Goal: Task Accomplishment & Management: Complete application form

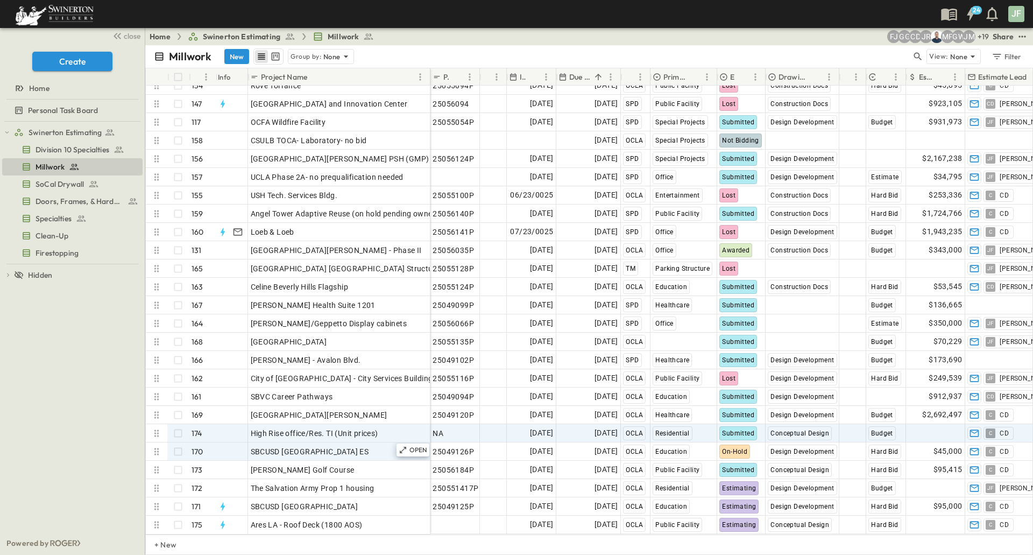
scroll to position [2762, 0]
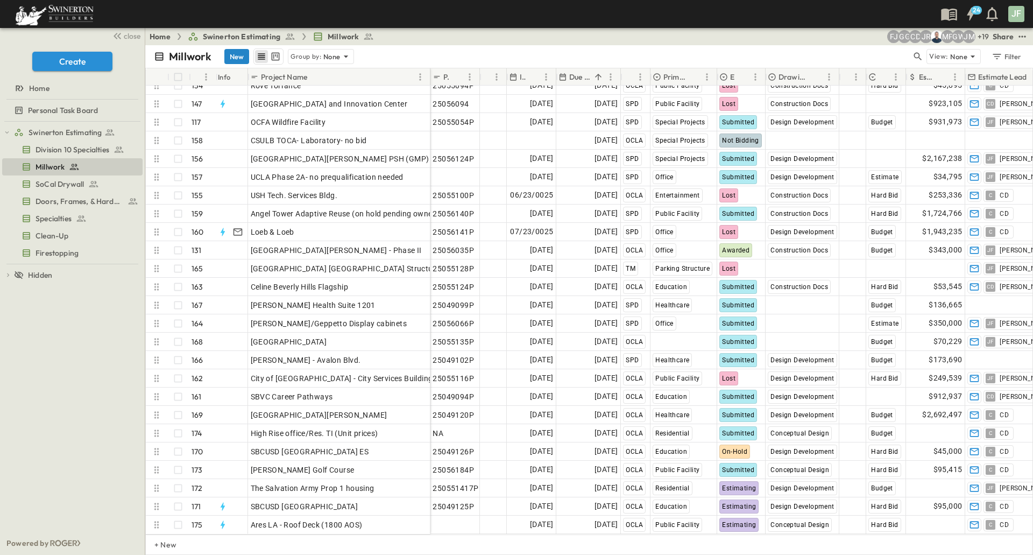
click at [236, 56] on button "New" at bounding box center [236, 56] width 25 height 15
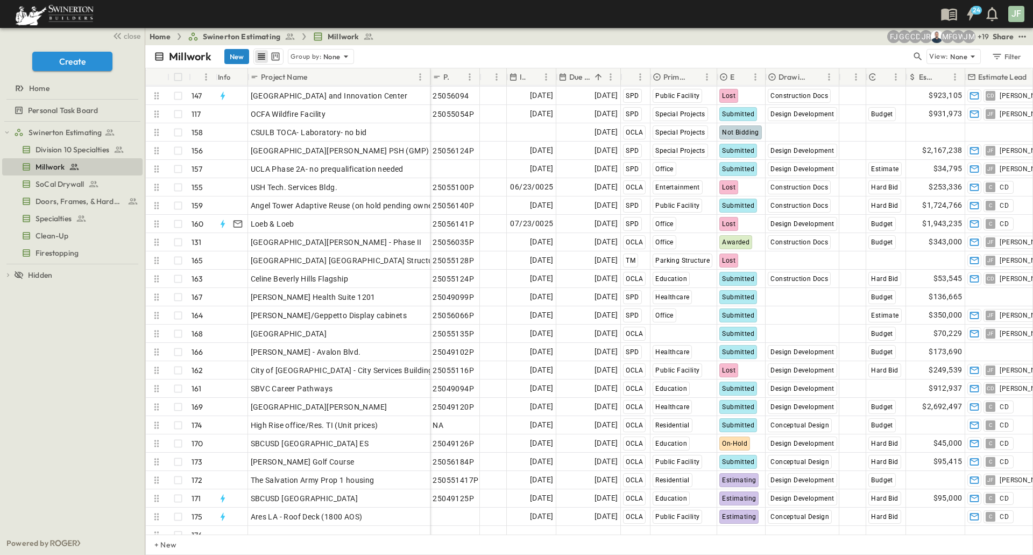
scroll to position [2779, 0]
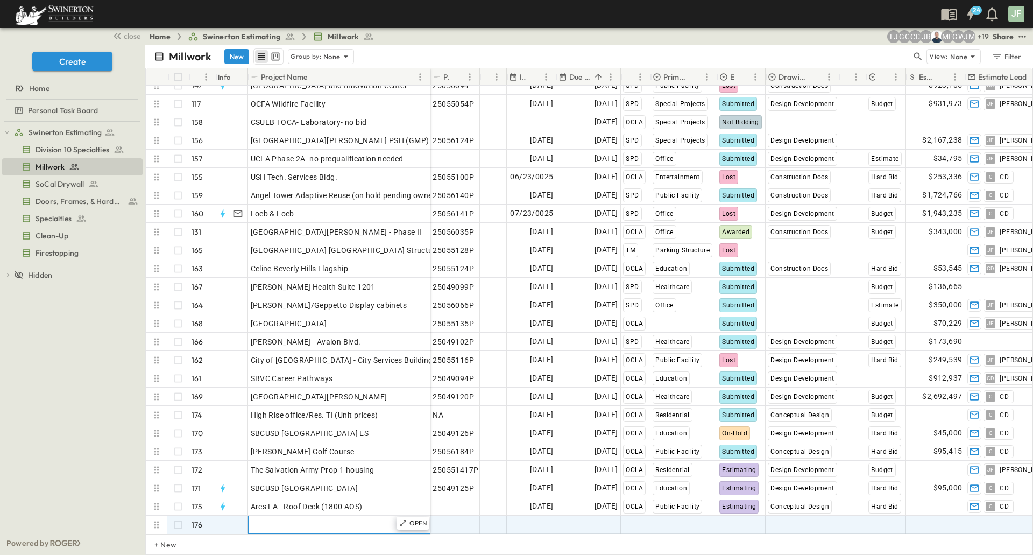
click at [267, 519] on span "Add Name" at bounding box center [269, 524] width 37 height 11
type input "**********"
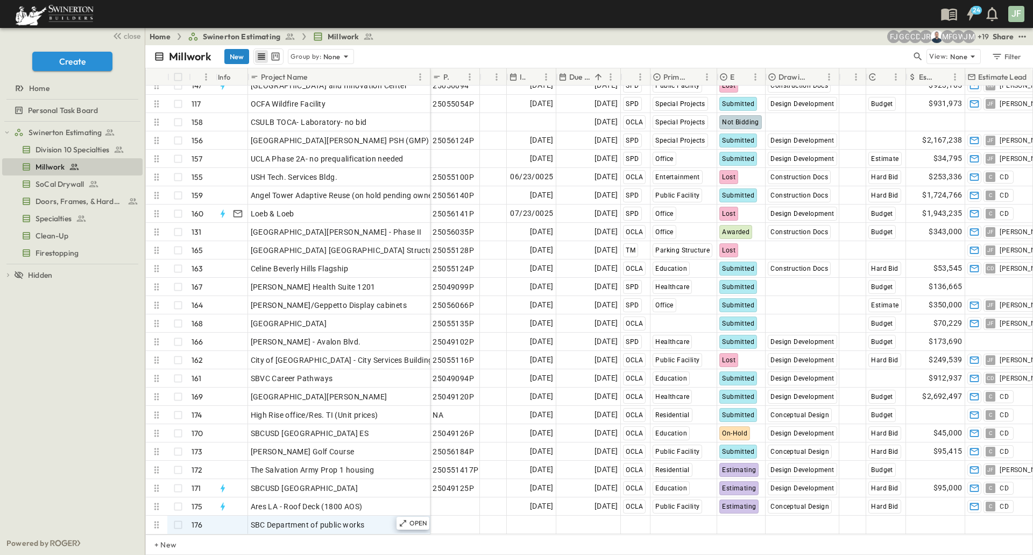
click at [231, 61] on button "New" at bounding box center [236, 56] width 25 height 15
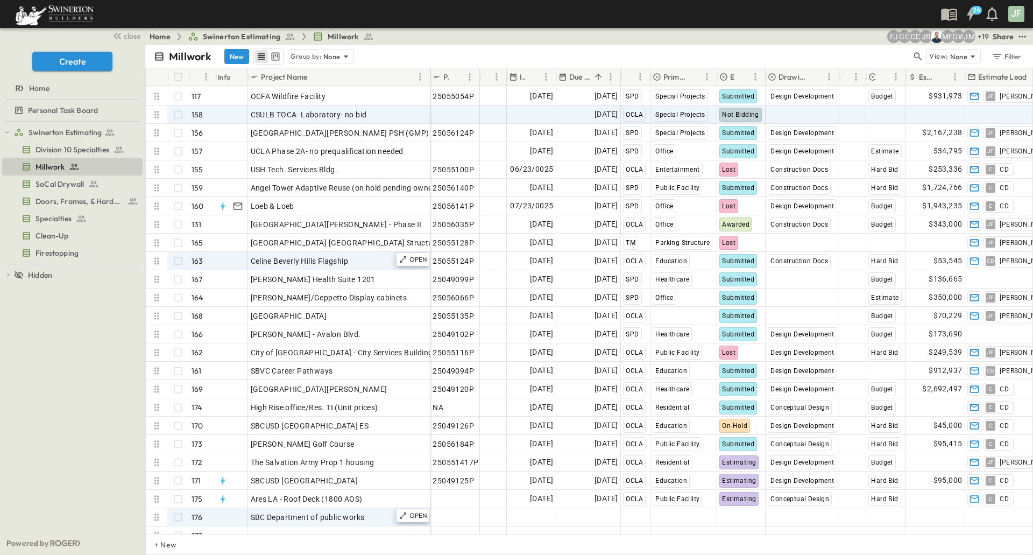
scroll to position [2798, 0]
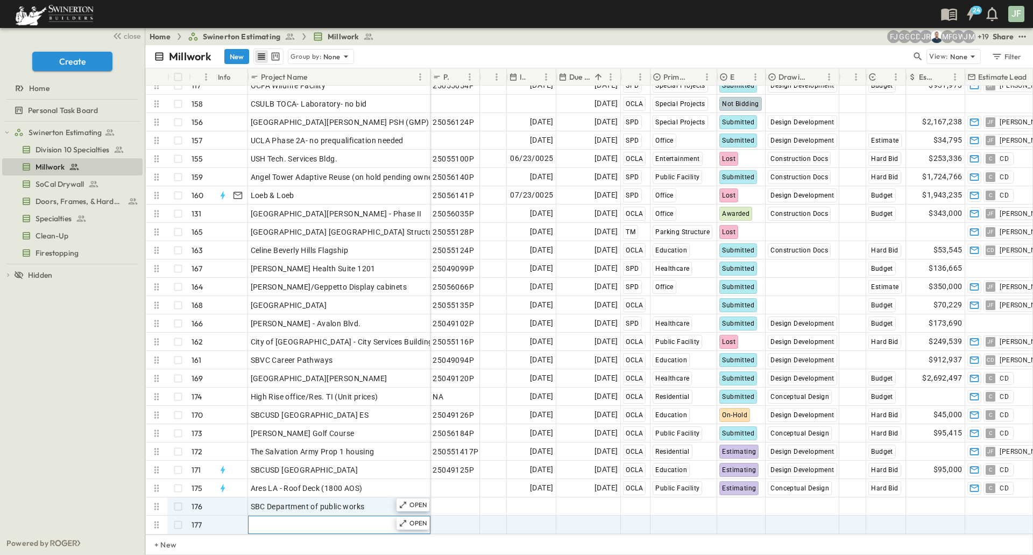
click at [267, 519] on span "Add Name" at bounding box center [269, 524] width 37 height 11
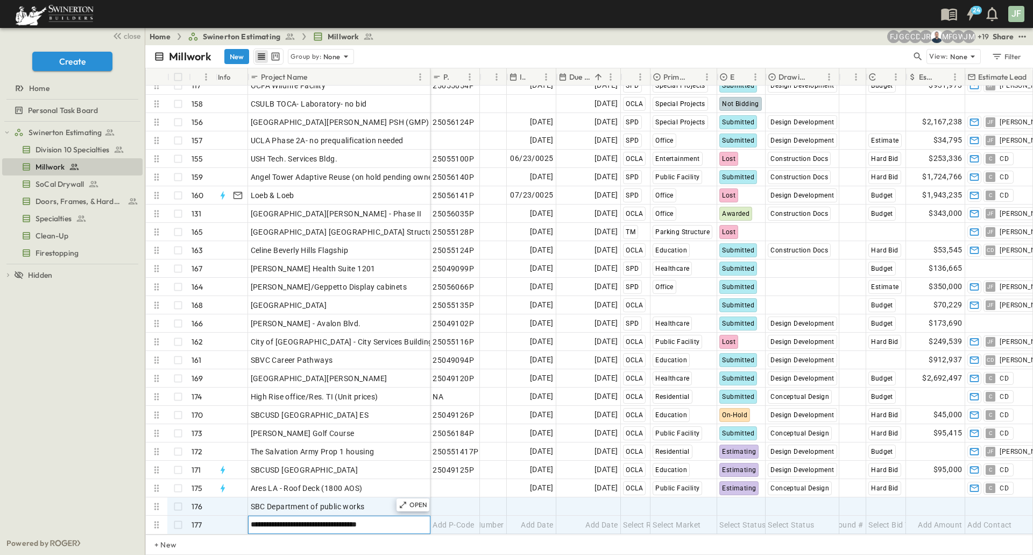
type input "**********"
click at [677, 501] on span "Select Market" at bounding box center [677, 506] width 48 height 11
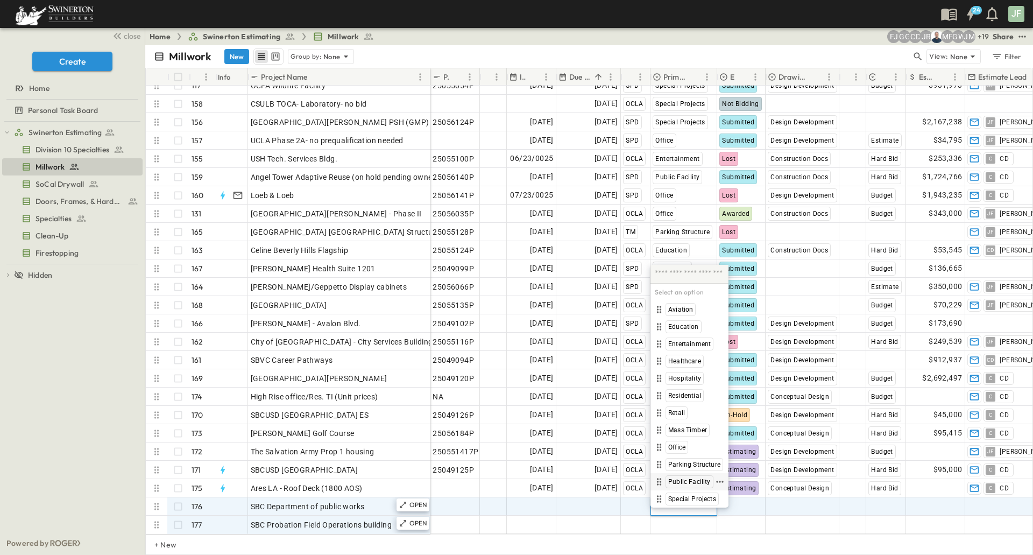
click at [689, 478] on span "Public Facility" at bounding box center [689, 481] width 43 height 9
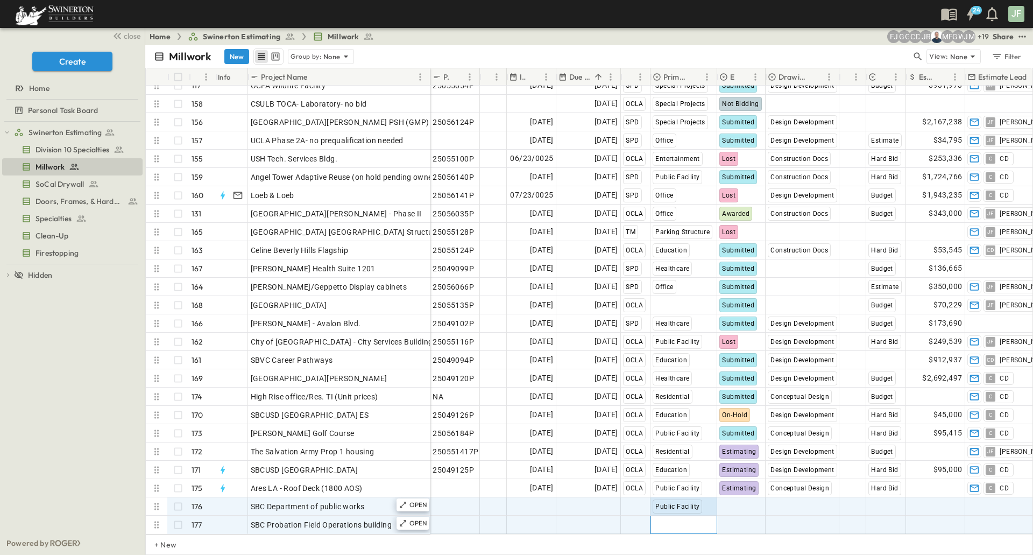
click at [680, 519] on span "Select Market" at bounding box center [677, 524] width 48 height 11
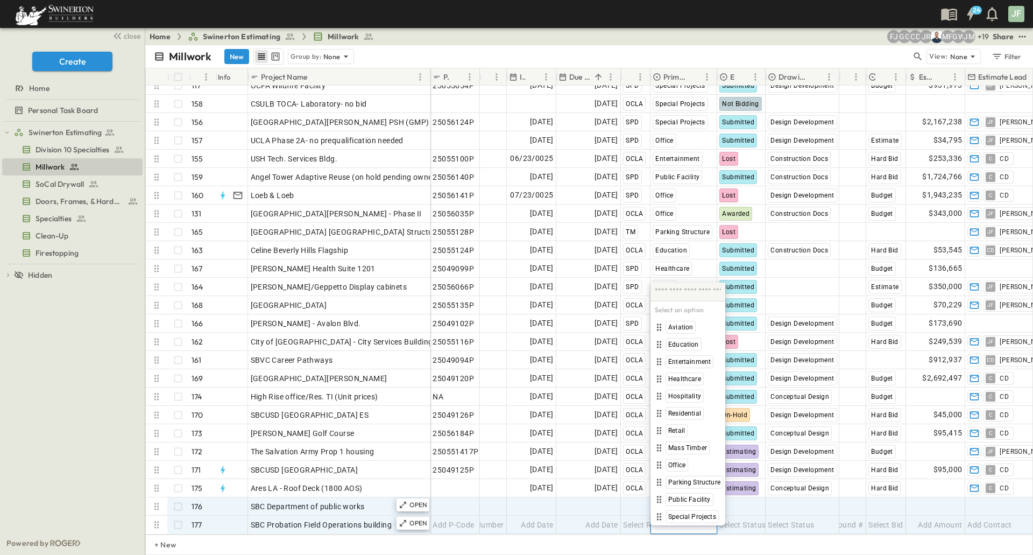
scroll to position [2798, 0]
click at [687, 497] on span "Public Facility" at bounding box center [689, 499] width 43 height 9
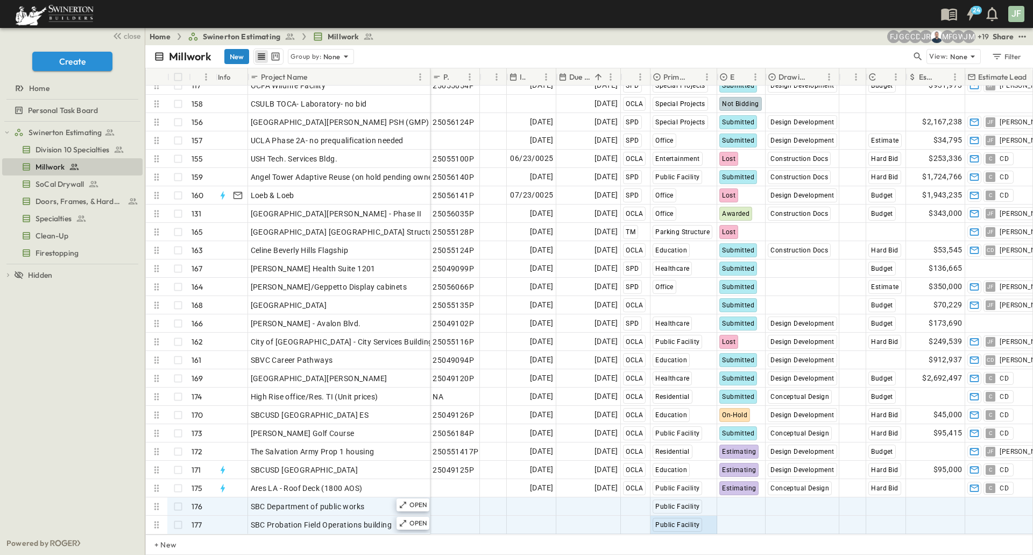
click at [233, 60] on button "New" at bounding box center [236, 56] width 25 height 15
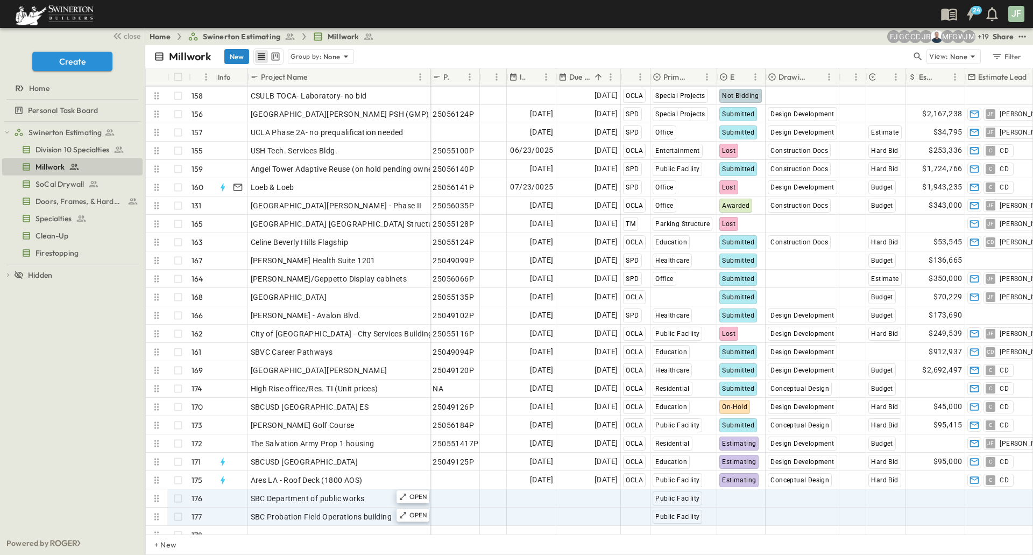
scroll to position [2816, 0]
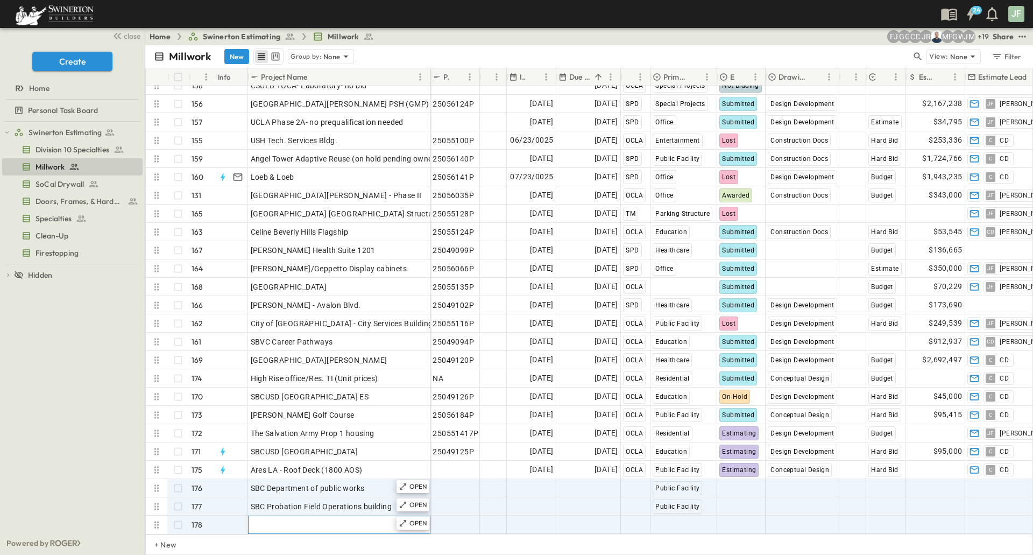
click at [272, 519] on span "Add Name" at bounding box center [269, 524] width 37 height 11
type input "**********"
click at [662, 519] on span "Select Market" at bounding box center [677, 524] width 48 height 11
type input "****"
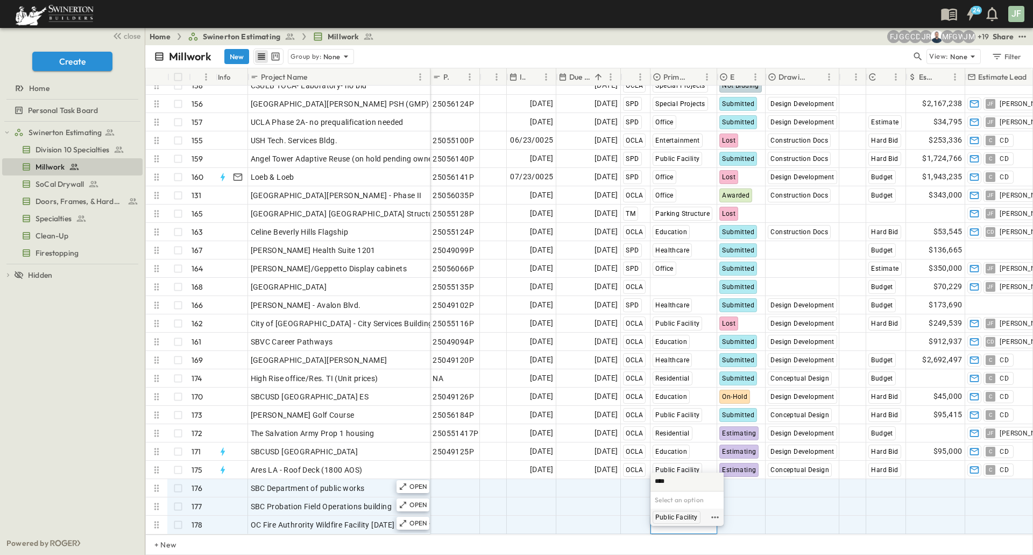
click at [662, 516] on span "Public Facility" at bounding box center [676, 517] width 43 height 9
click at [919, 58] on icon "button" at bounding box center [918, 56] width 11 height 11
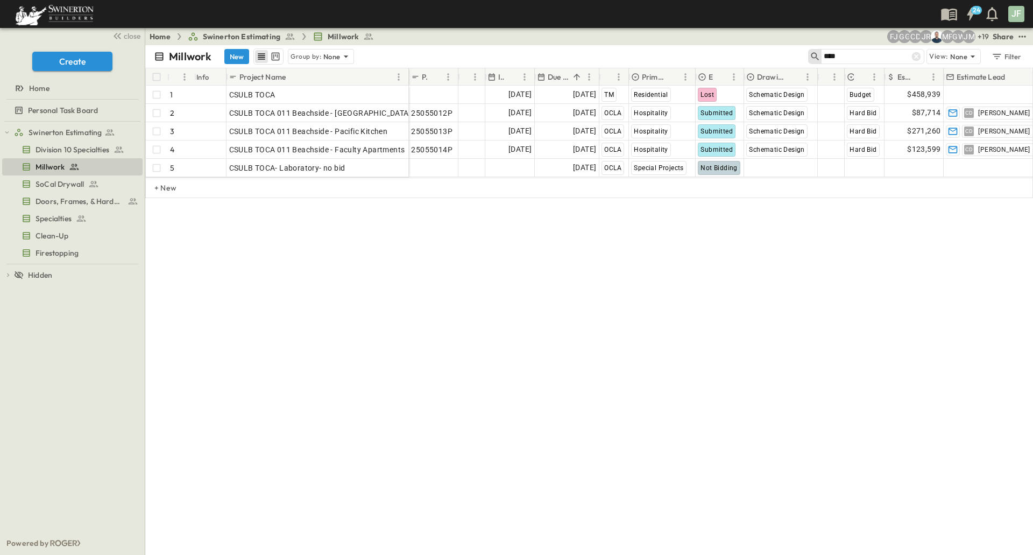
scroll to position [0, 0]
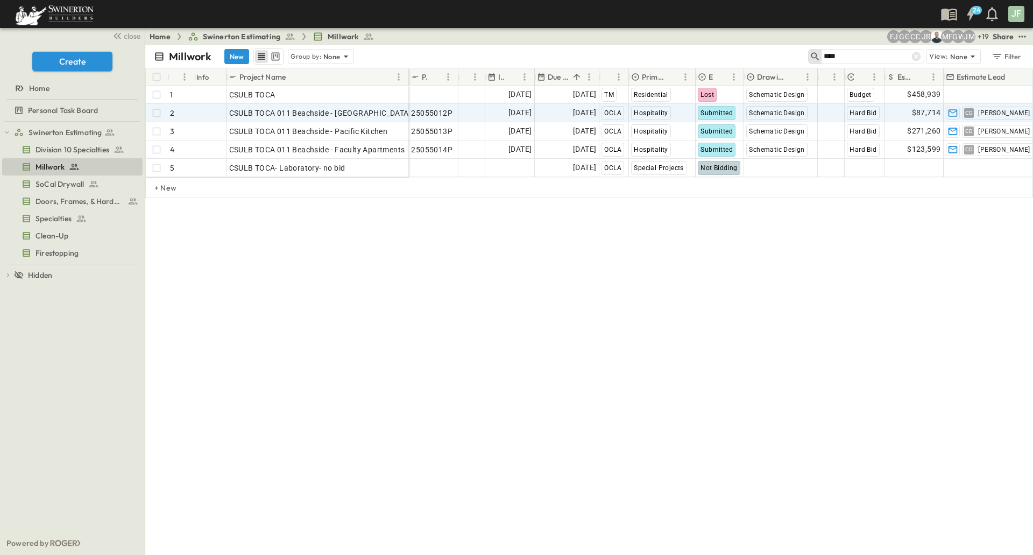
type input "****"
click at [580, 114] on span "[DATE]" at bounding box center [584, 113] width 23 height 12
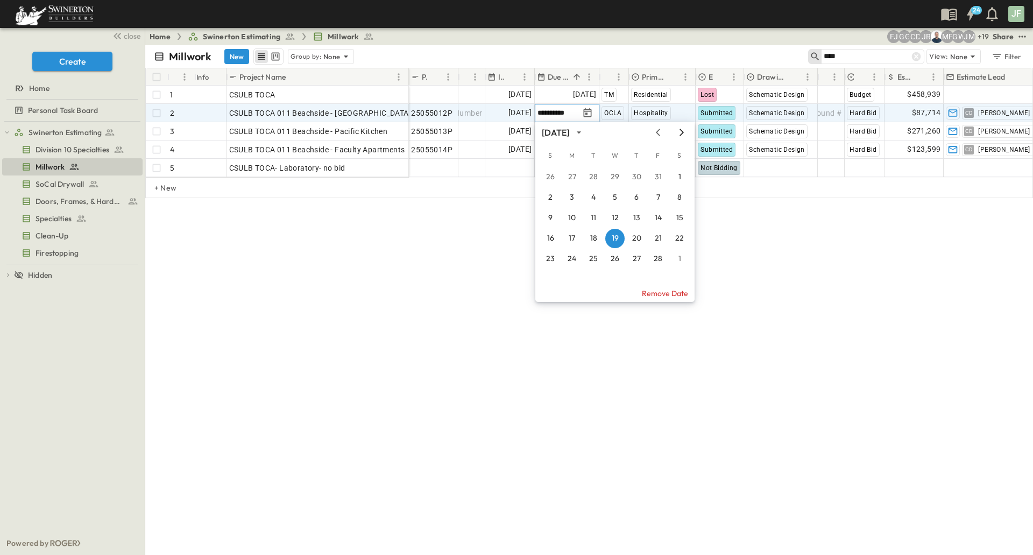
click at [682, 131] on icon "Next month" at bounding box center [682, 132] width 4 height 7
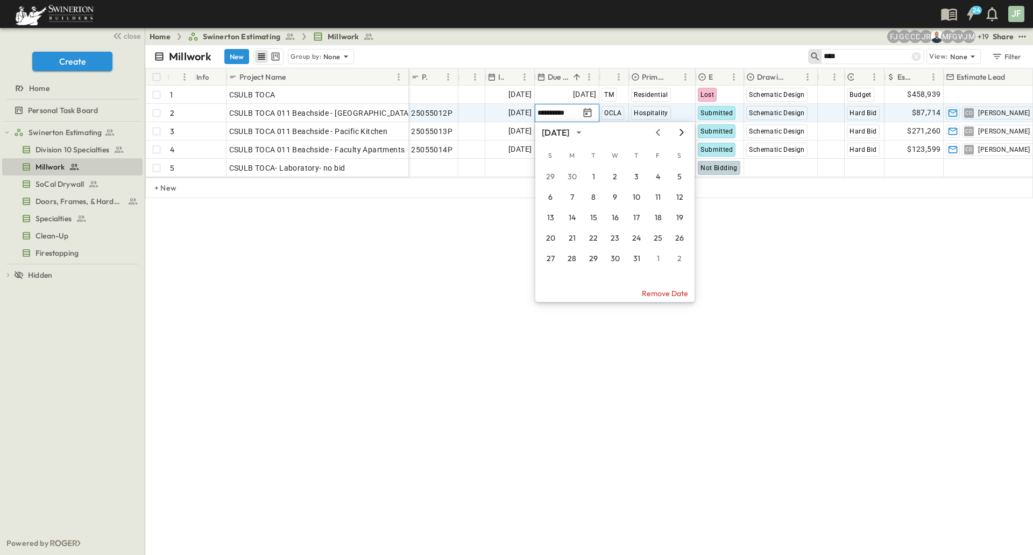
click at [682, 131] on icon "Next month" at bounding box center [682, 132] width 4 height 7
click at [659, 217] on button "17" at bounding box center [657, 217] width 19 height 19
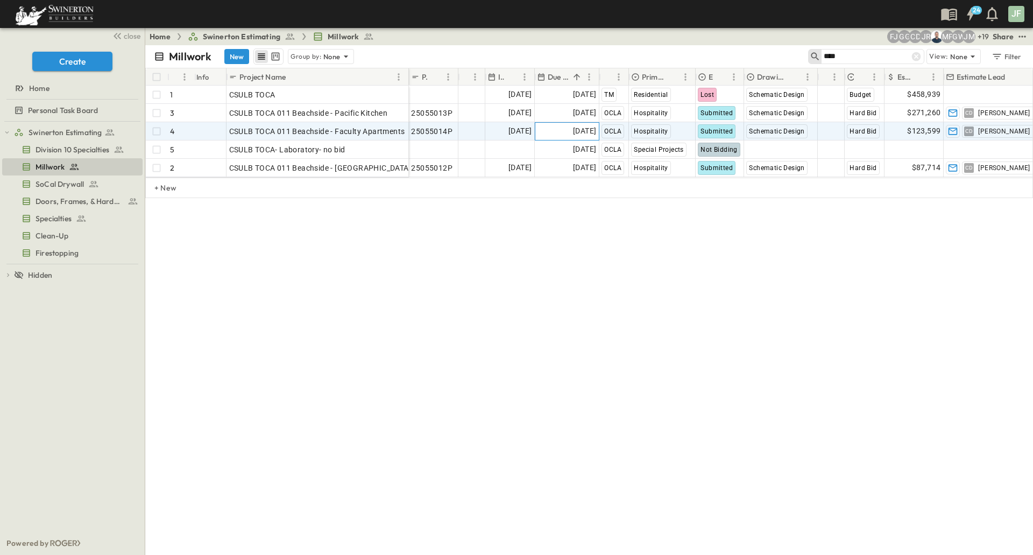
click at [590, 135] on span "[DATE]" at bounding box center [584, 131] width 23 height 12
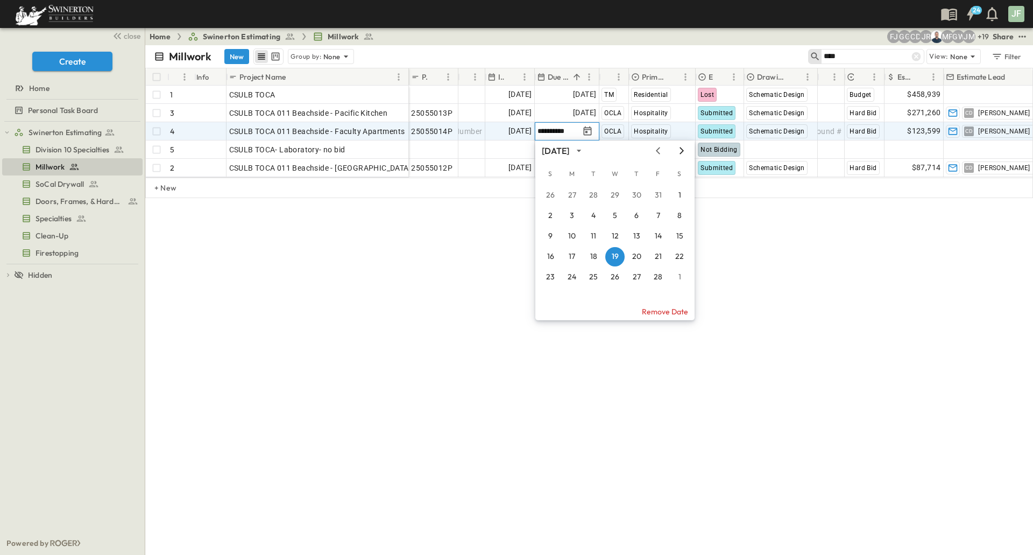
click at [677, 151] on icon "Next month" at bounding box center [681, 150] width 13 height 9
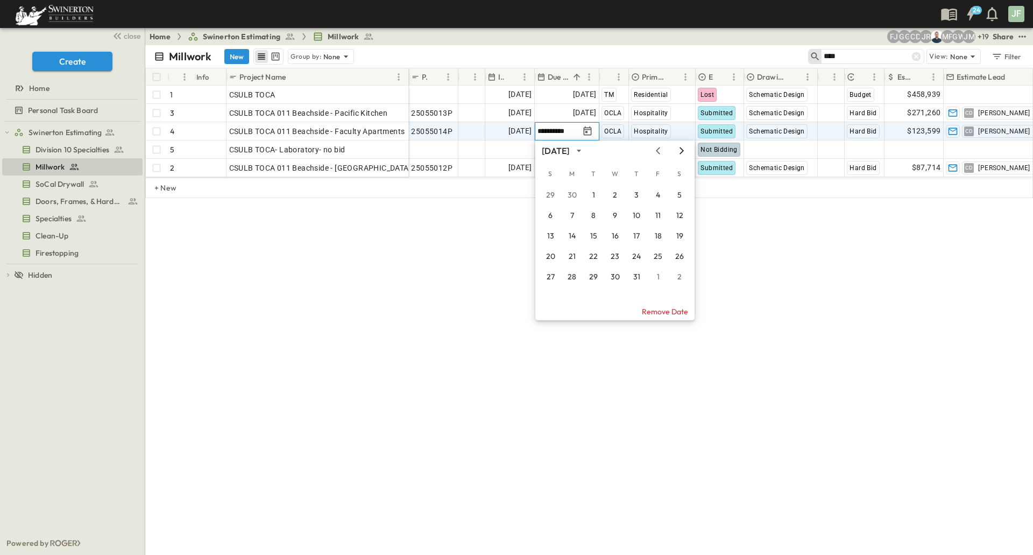
click at [677, 151] on icon "Next month" at bounding box center [681, 150] width 13 height 9
click at [656, 235] on button "17" at bounding box center [657, 236] width 19 height 19
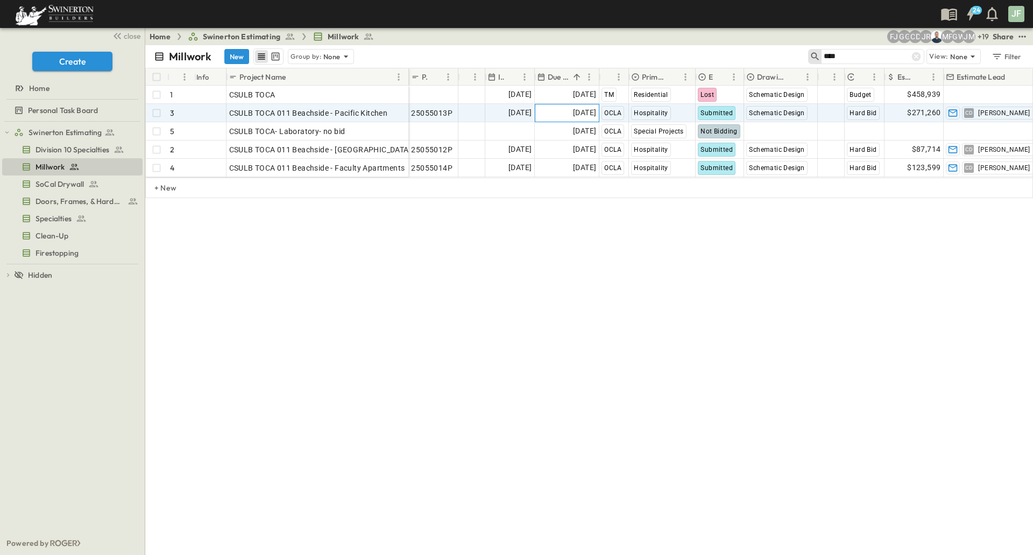
click at [583, 112] on span "[DATE]" at bounding box center [584, 113] width 23 height 12
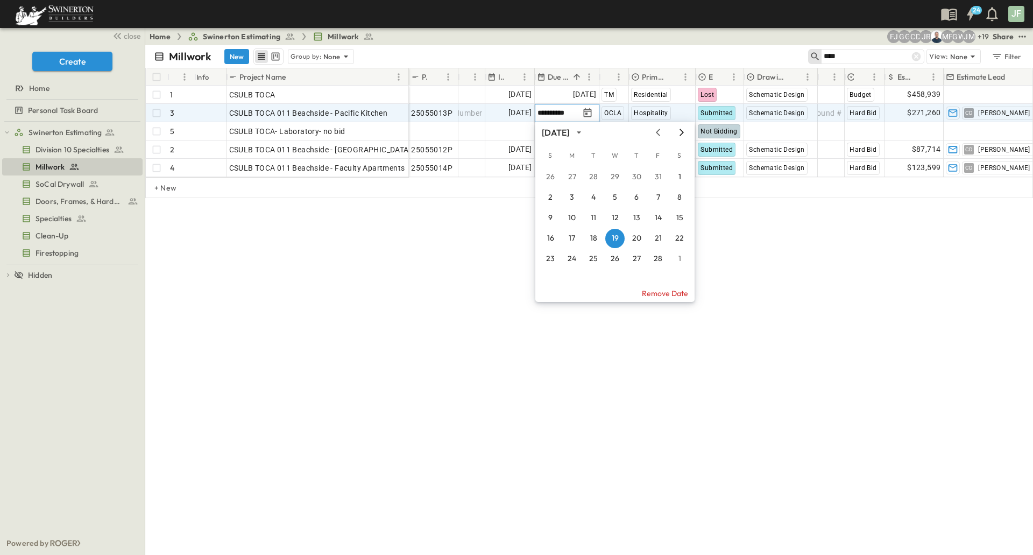
click at [684, 133] on icon "Next month" at bounding box center [681, 132] width 13 height 9
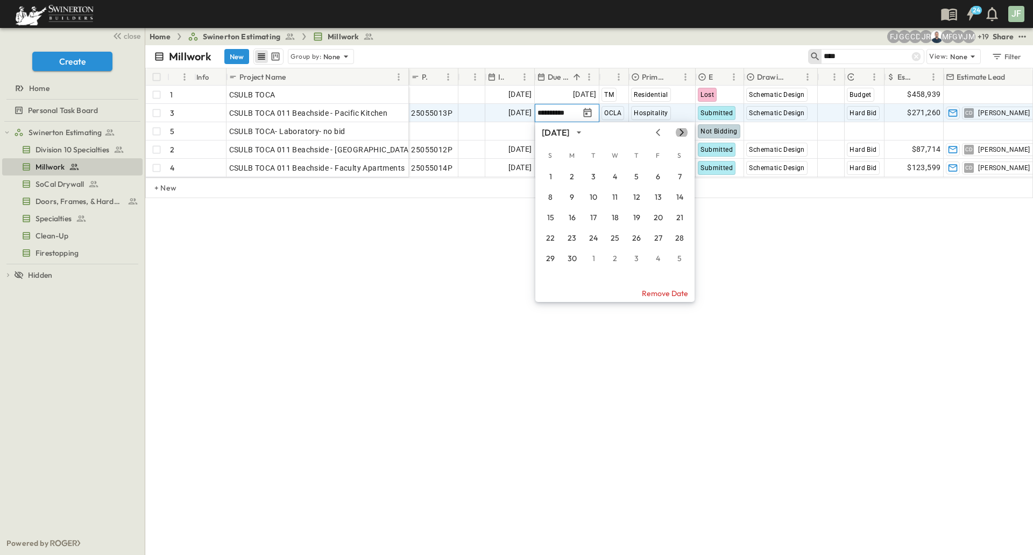
click at [684, 133] on icon "Next month" at bounding box center [681, 132] width 13 height 9
click at [655, 214] on button "17" at bounding box center [657, 217] width 19 height 19
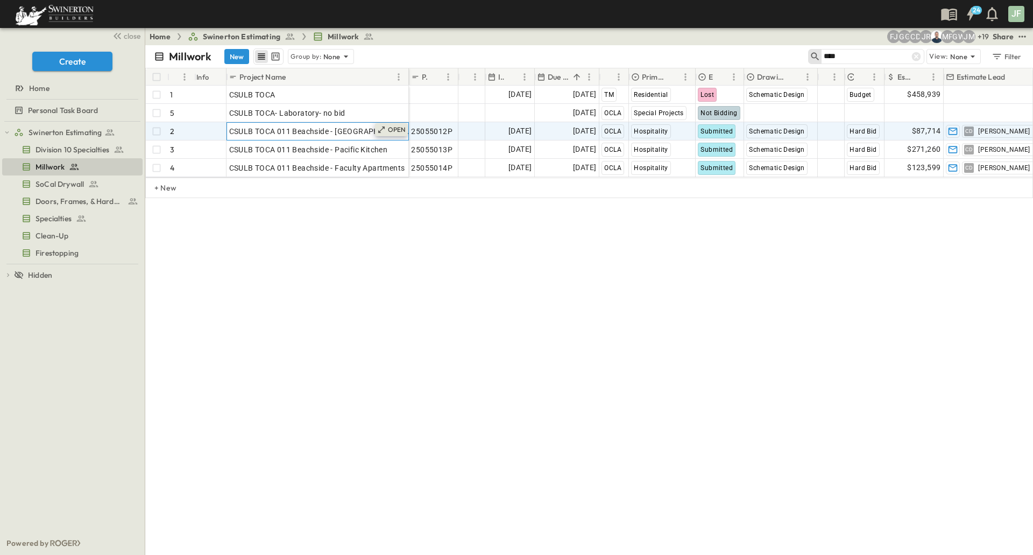
click at [402, 131] on p "OPEN" at bounding box center [397, 129] width 18 height 9
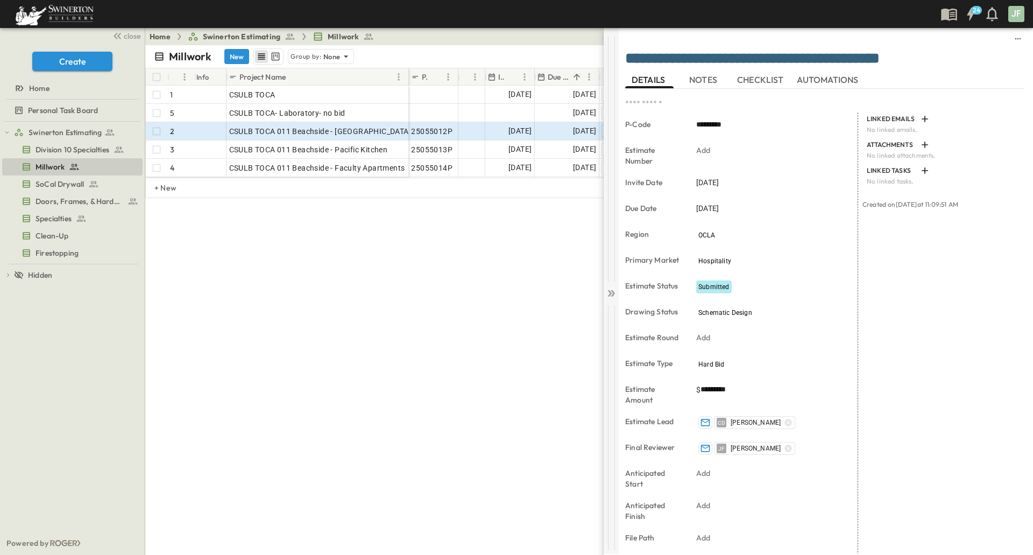
click at [611, 73] on div at bounding box center [611, 159] width 15 height 245
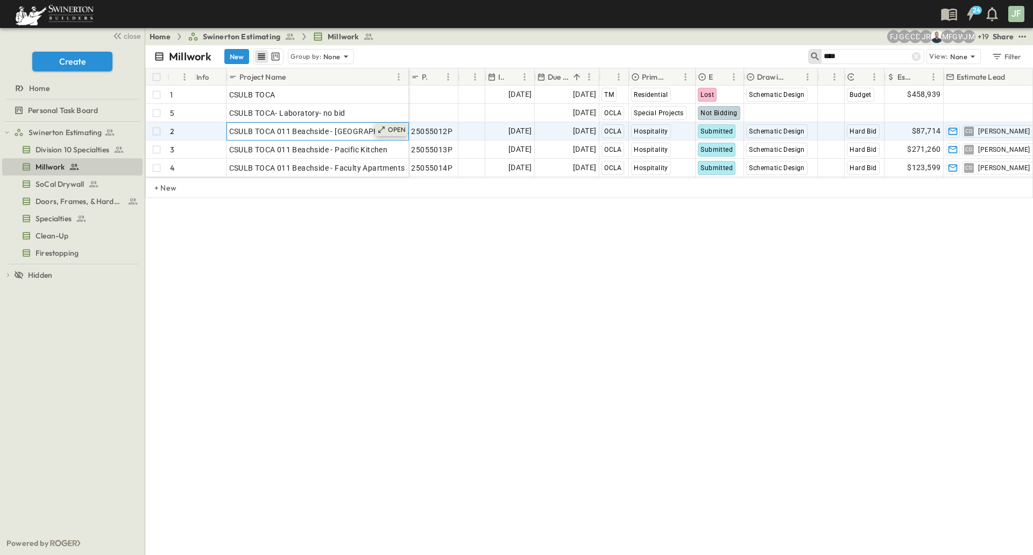
click at [395, 131] on p "OPEN" at bounding box center [397, 129] width 18 height 9
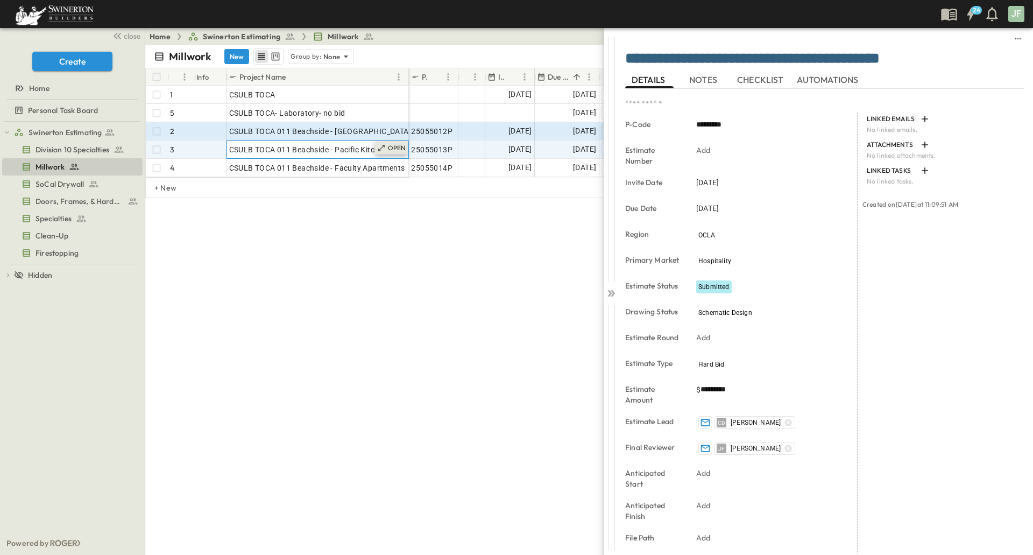
click at [394, 145] on p "OPEN" at bounding box center [397, 148] width 18 height 9
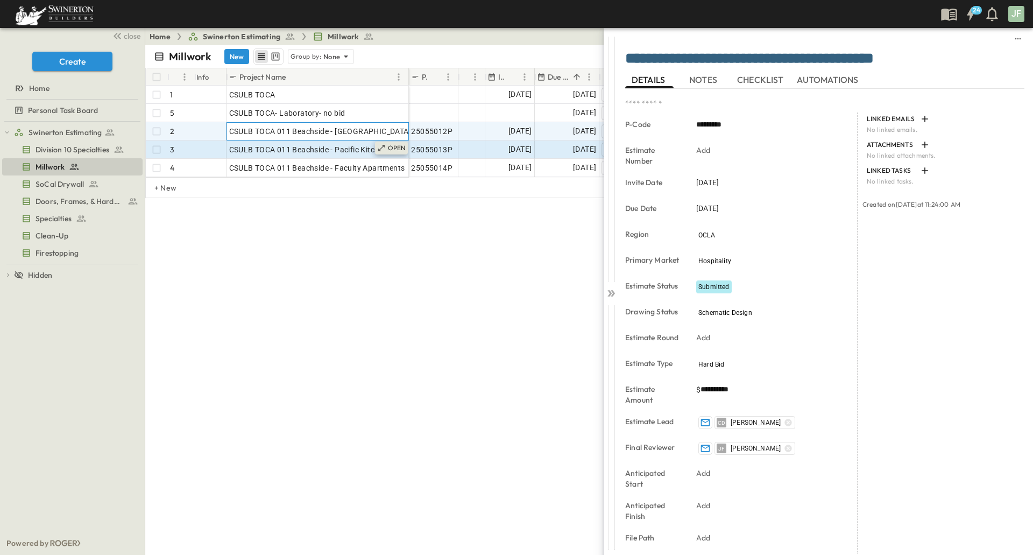
drag, startPoint x: 396, startPoint y: 140, endPoint x: 400, endPoint y: 144, distance: 5.7
click at [397, 140] on div "OPEN CSULB TOCA 011 Beachside - [GEOGRAPHIC_DATA]" at bounding box center [318, 131] width 182 height 18
click at [612, 57] on div at bounding box center [611, 159] width 15 height 245
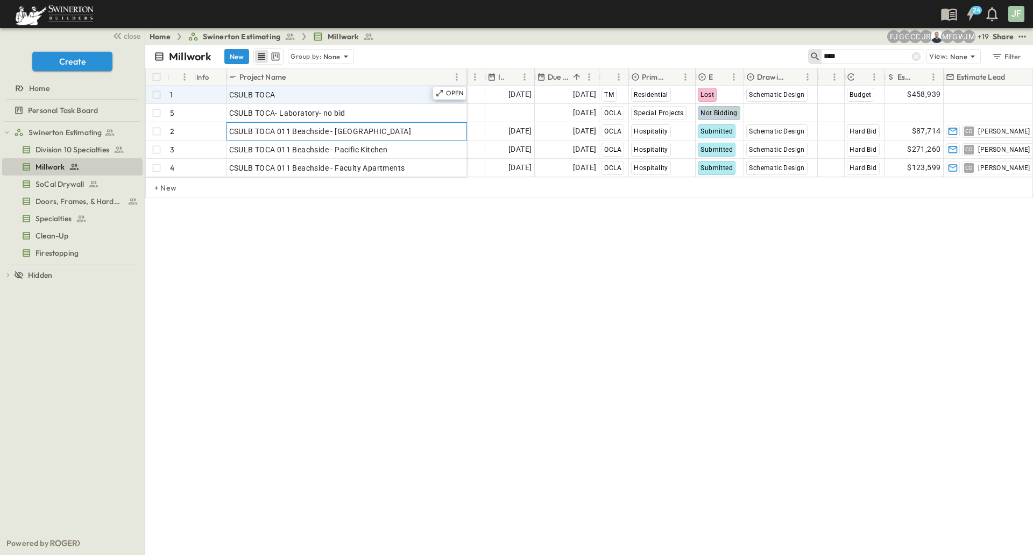
drag, startPoint x: 408, startPoint y: 73, endPoint x: 485, endPoint y: 103, distance: 81.9
click at [473, 84] on div at bounding box center [467, 77] width 11 height 30
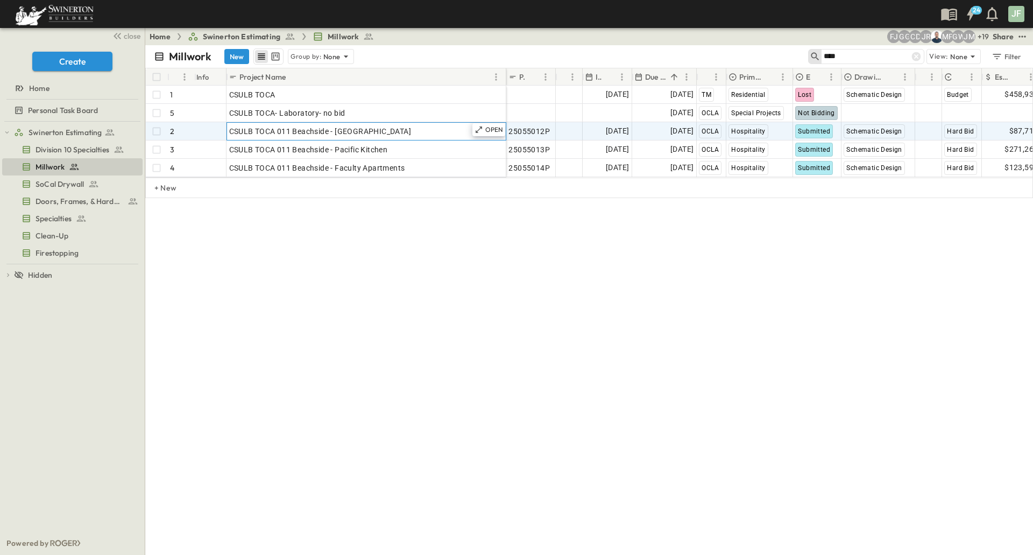
click at [425, 127] on div "CSULB TOCA 011 Beachside - [GEOGRAPHIC_DATA]" at bounding box center [366, 131] width 274 height 15
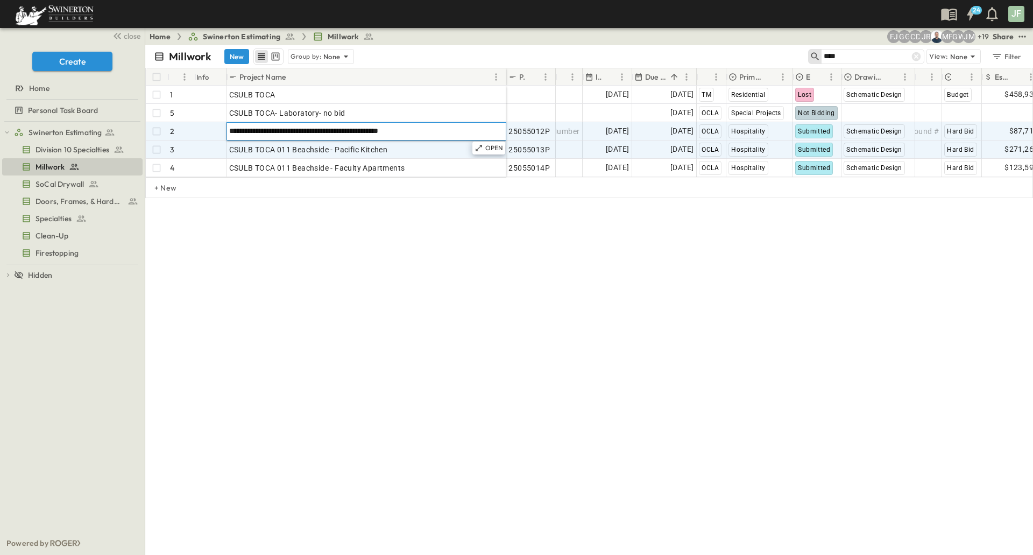
type input "**********"
click at [413, 149] on div "CSULB TOCA 011 Beachside - Pacific Kitchen" at bounding box center [366, 149] width 274 height 15
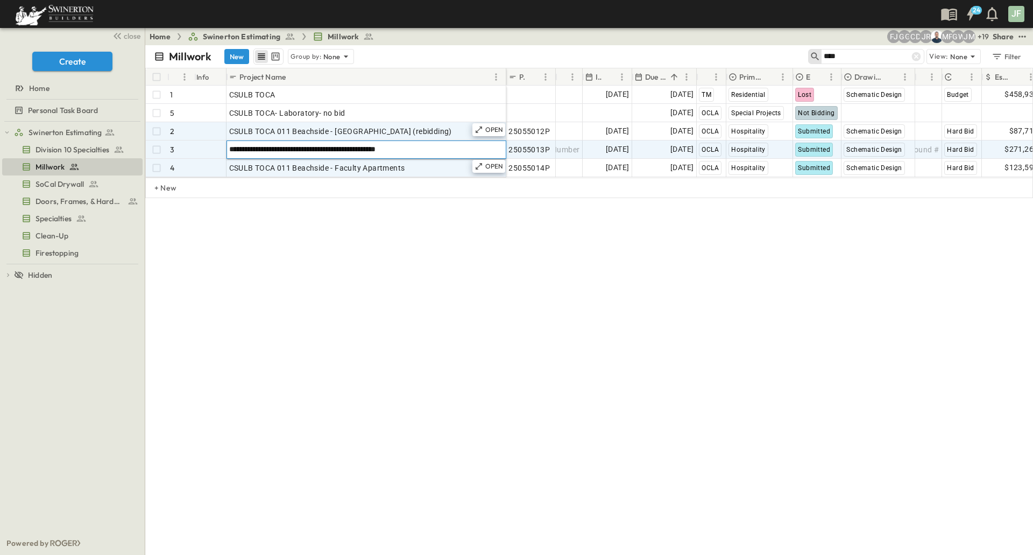
type input "**********"
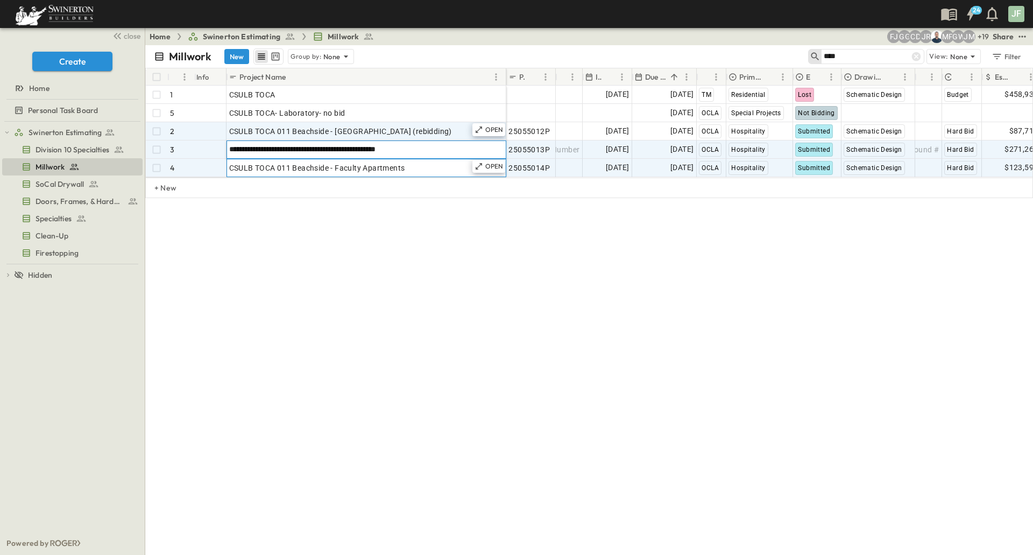
click at [423, 162] on div "CSULB TOCA 011 Beachside - Faculty Apartments" at bounding box center [366, 167] width 274 height 15
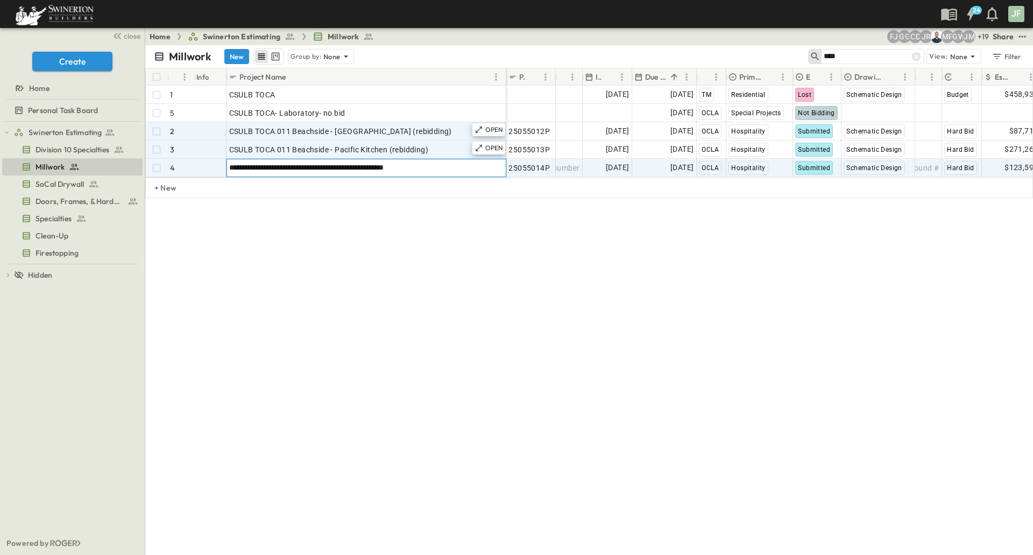
click at [409, 170] on input "**********" at bounding box center [366, 167] width 278 height 13
type input "**********"
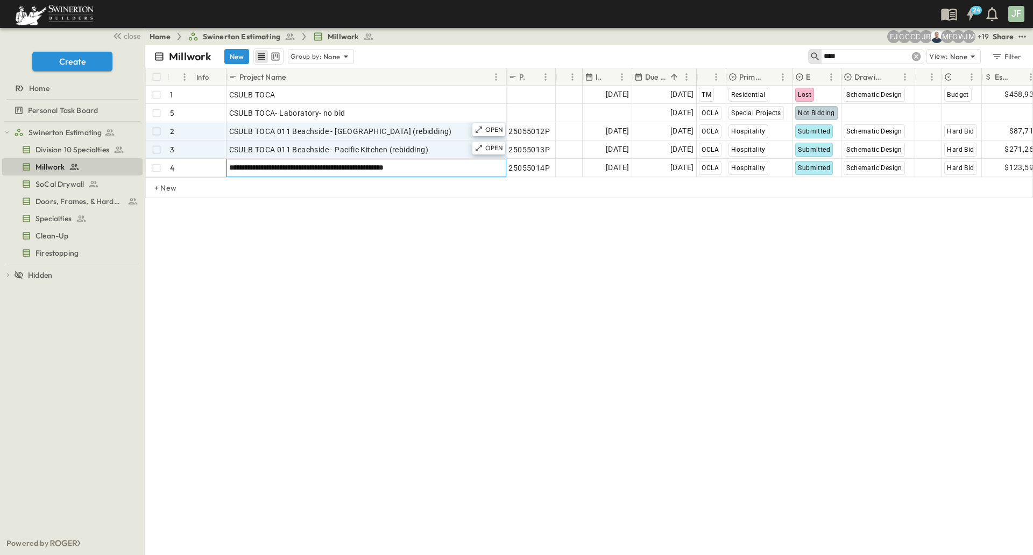
drag, startPoint x: 919, startPoint y: 56, endPoint x: 914, endPoint y: 68, distance: 13.0
click at [919, 56] on icon at bounding box center [916, 56] width 9 height 9
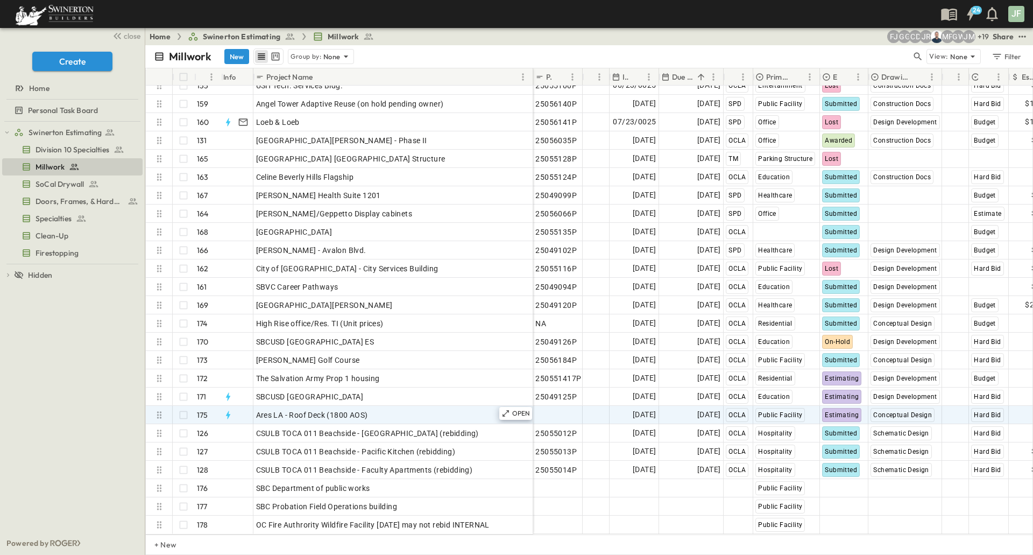
scroll to position [2817, 0]
